Goal: Book appointment/travel/reservation

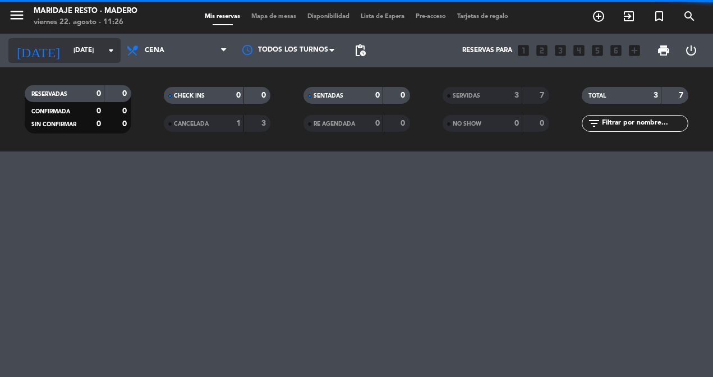
click at [112, 47] on icon "arrow_drop_down" at bounding box center [110, 50] width 13 height 13
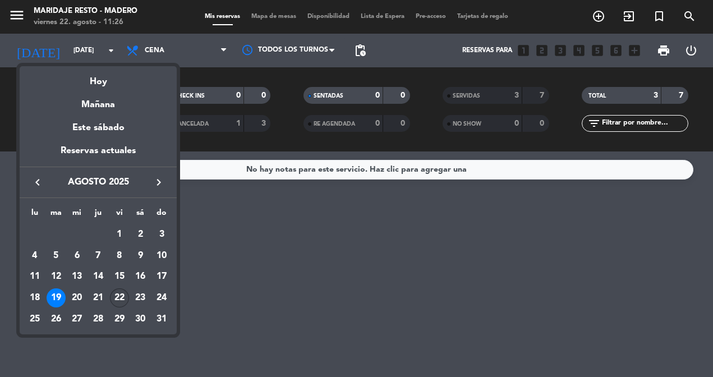
click at [119, 297] on div "22" at bounding box center [119, 297] width 19 height 19
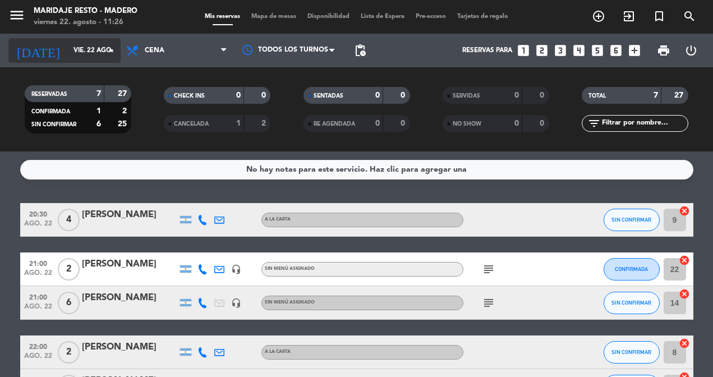
click at [88, 45] on input "vie. 22 ago." at bounding box center [112, 50] width 89 height 19
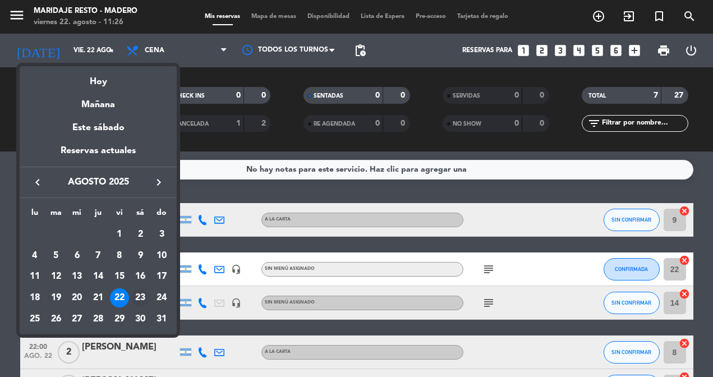
click at [138, 295] on div "23" at bounding box center [140, 297] width 19 height 19
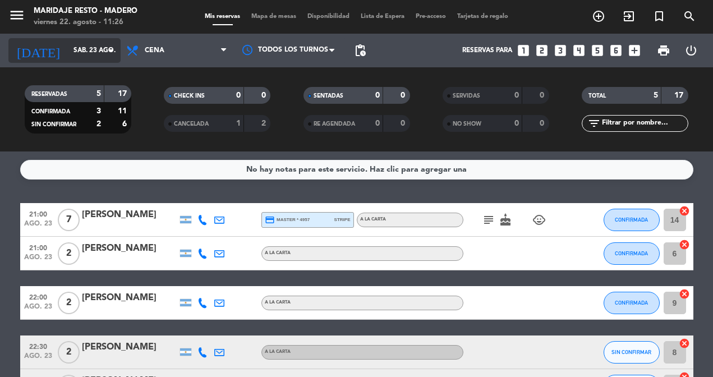
click at [96, 47] on input "sáb. 23 ago." at bounding box center [112, 50] width 89 height 19
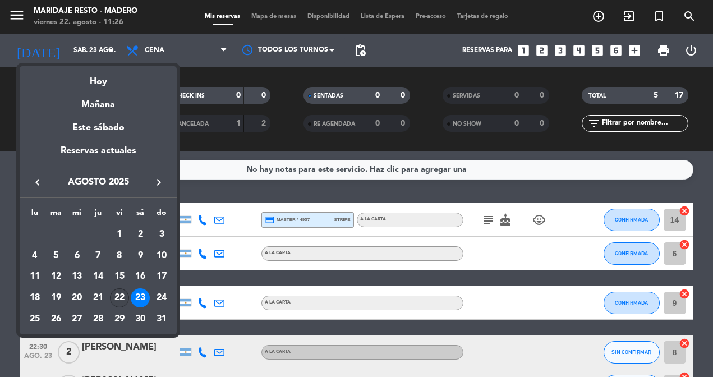
click at [118, 290] on div "22" at bounding box center [119, 297] width 19 height 19
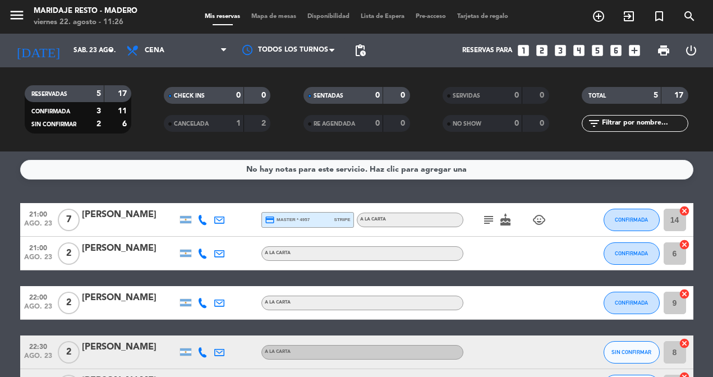
type input "vie. 22 ago."
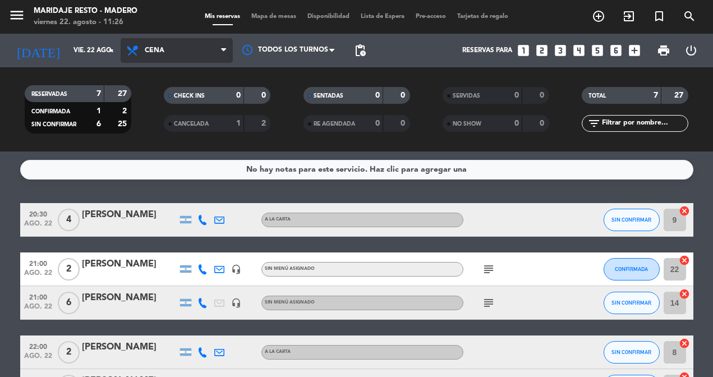
click at [179, 46] on span "Cena" at bounding box center [177, 50] width 112 height 25
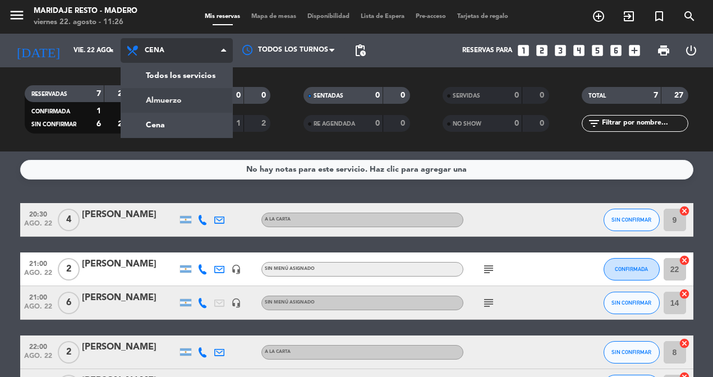
click at [178, 97] on div "menu Maridaje Resto - [PERSON_NAME] [DATE] 22. agosto - 11:26 Mis reservas Mapa…" at bounding box center [356, 75] width 713 height 151
